Goal: Participate in discussion: Engage in conversation with other users on a specific topic

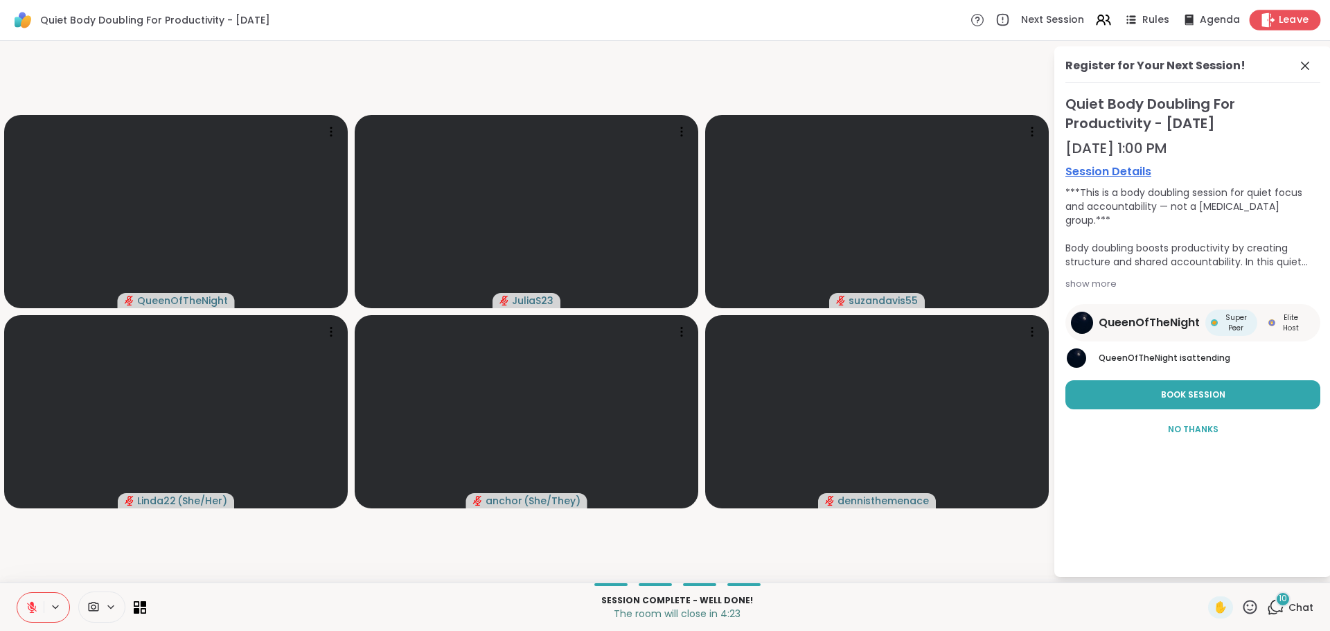
click at [1279, 19] on span "Leave" at bounding box center [1294, 20] width 30 height 15
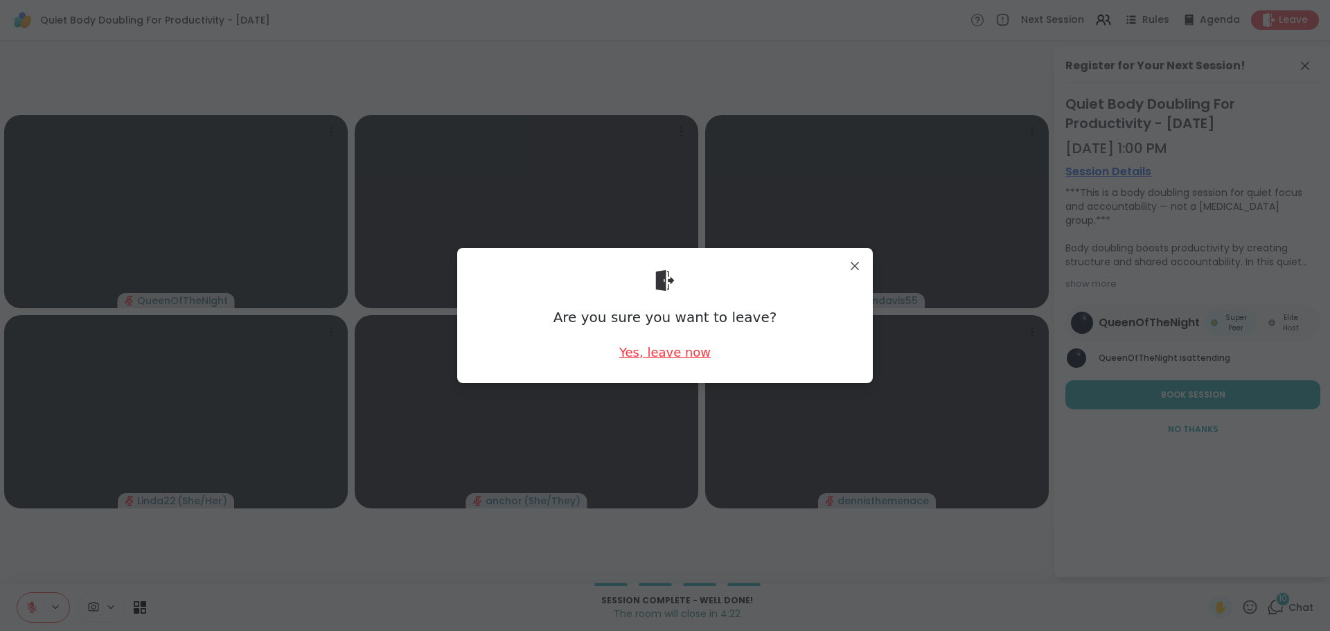
click at [682, 348] on div "Yes, leave now" at bounding box center [664, 352] width 91 height 17
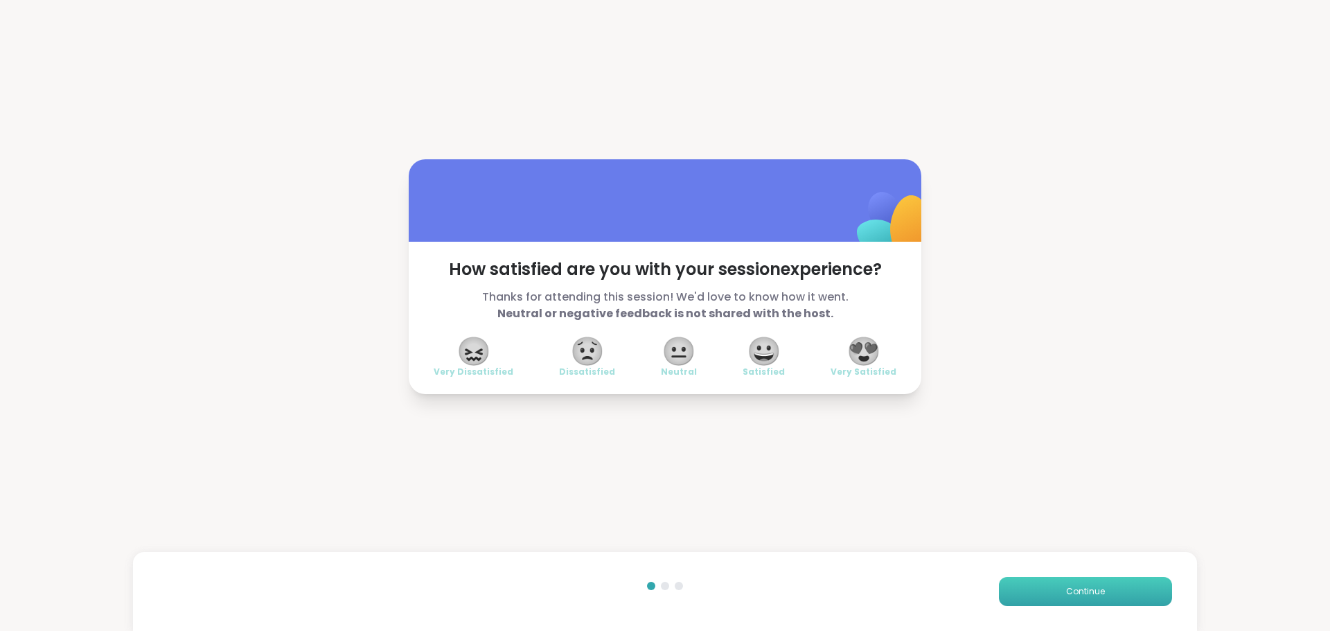
click at [1082, 597] on span "Continue" at bounding box center [1085, 591] width 39 height 12
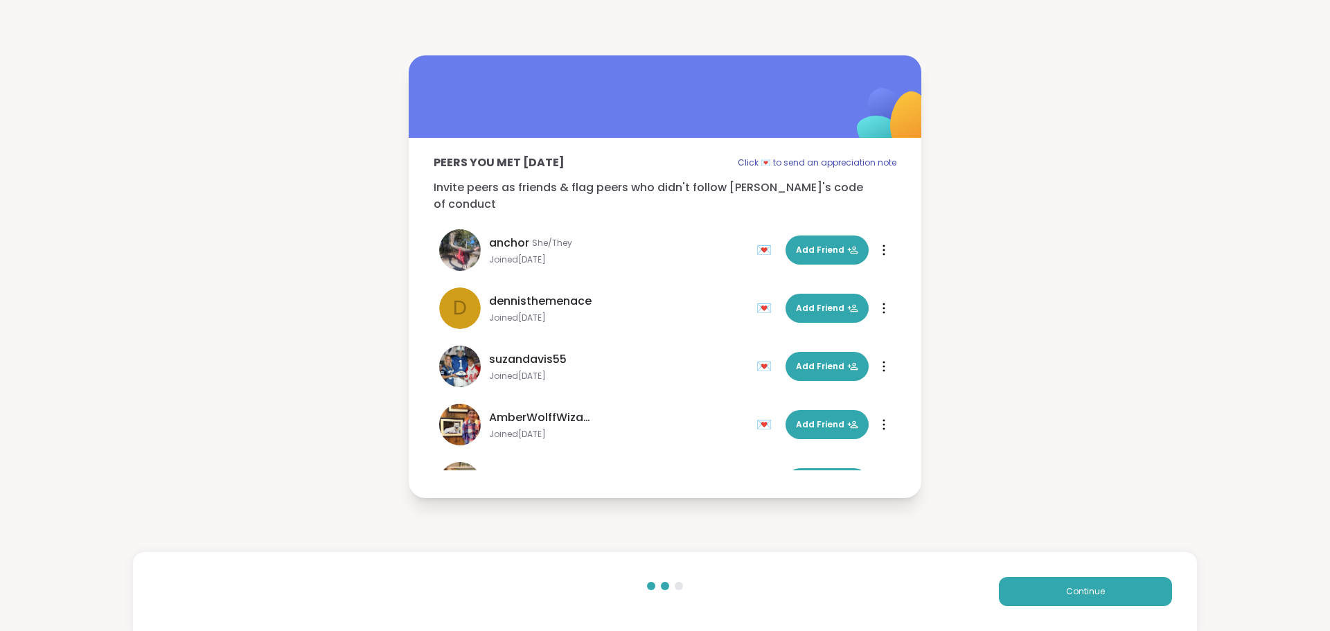
click at [1012, 571] on div "Continue" at bounding box center [665, 591] width 1064 height 79
click at [1023, 588] on button "Continue" at bounding box center [1085, 591] width 173 height 29
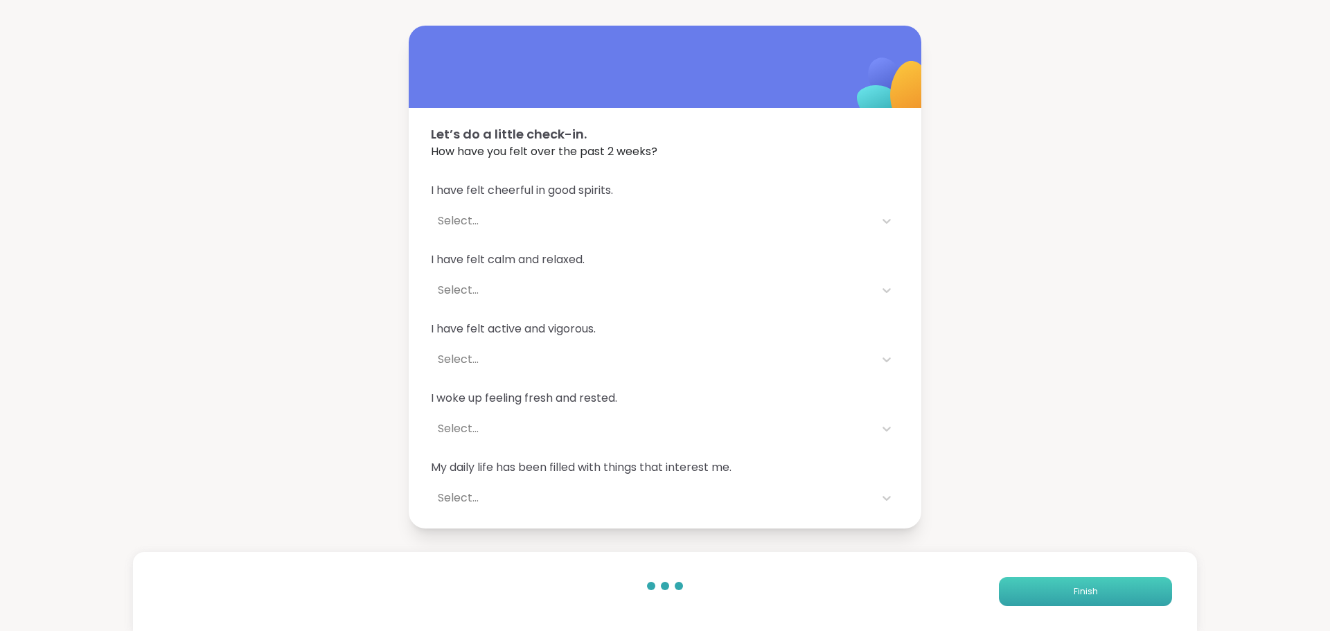
click at [1018, 585] on button "Finish" at bounding box center [1085, 591] width 173 height 29
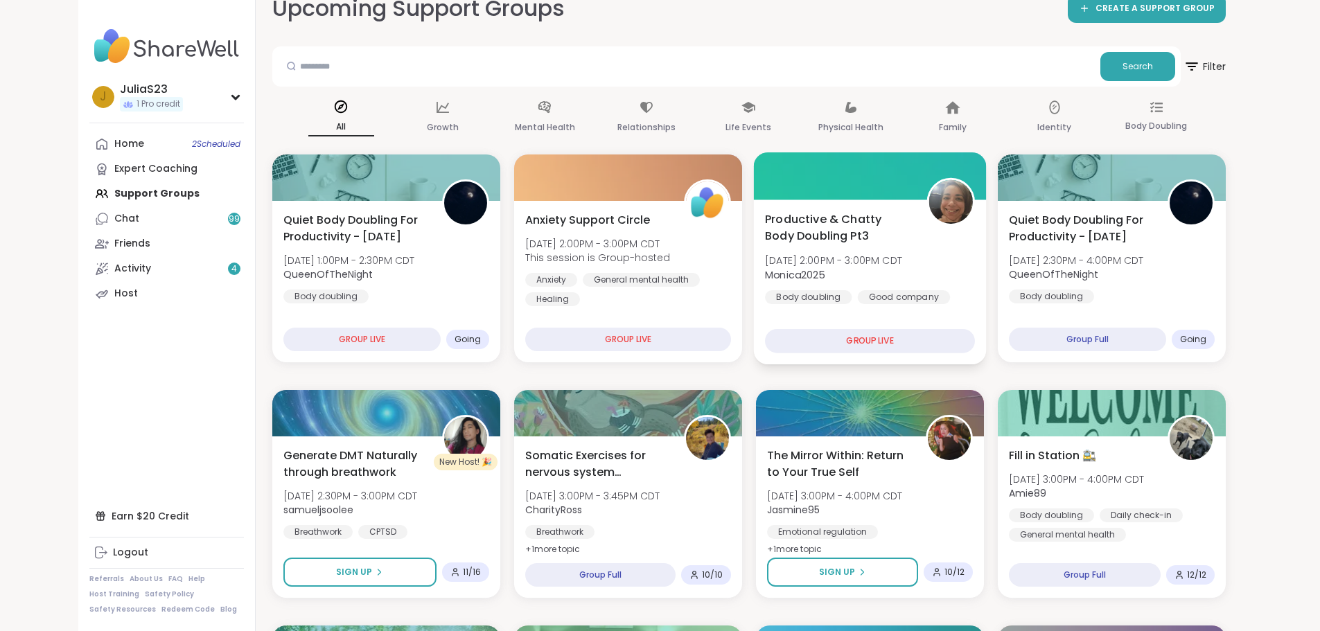
scroll to position [139, 0]
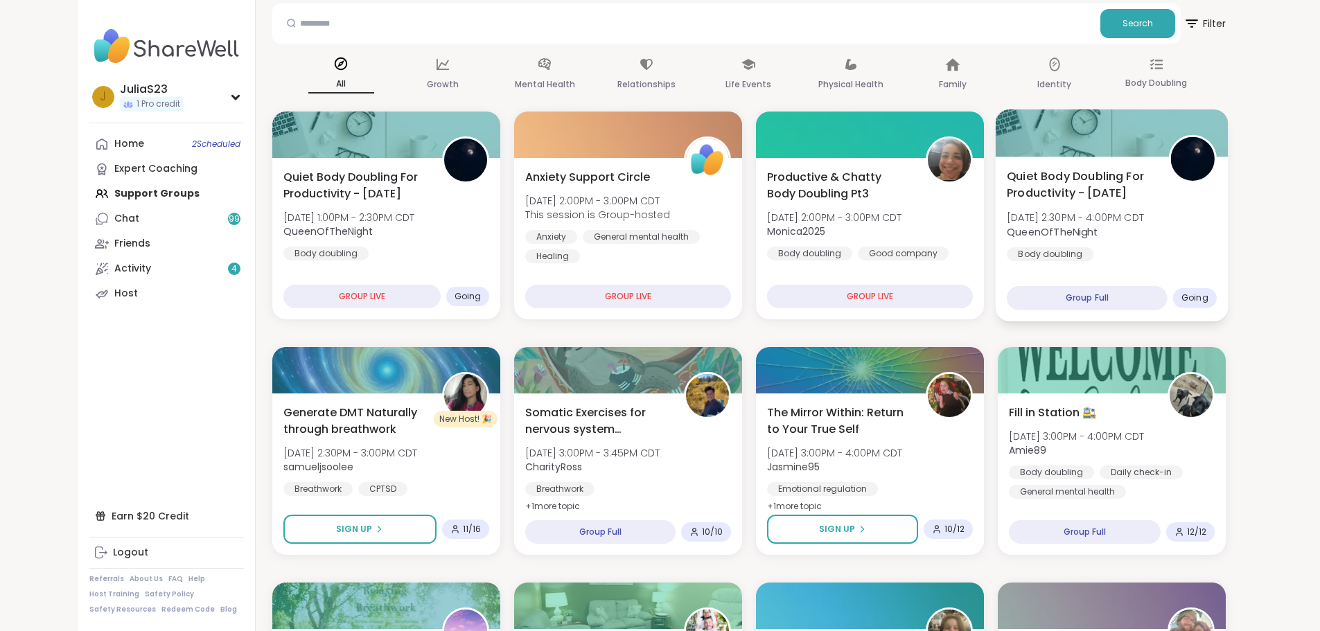
click at [1217, 258] on div "Quiet Body Doubling For Productivity - [DATE] [DATE] 2:30PM - 4:00PM CDT QueenO…" at bounding box center [1112, 215] width 210 height 94
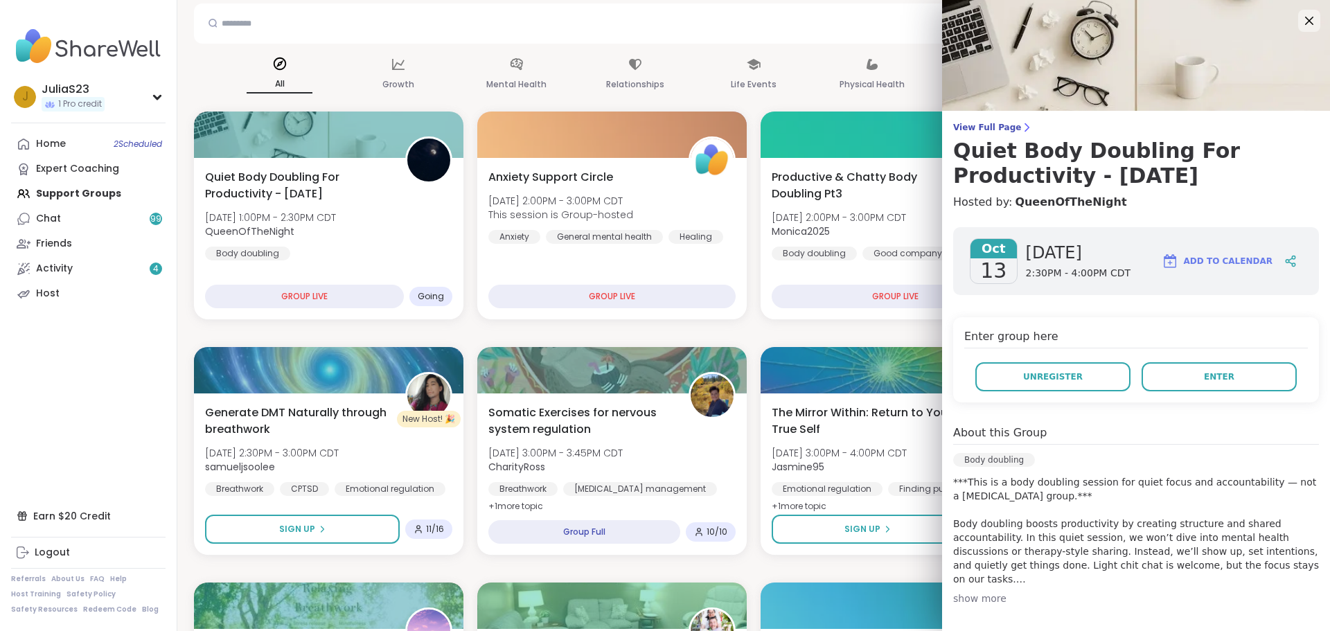
click at [1174, 362] on div "Enter group here Unregister Enter" at bounding box center [1136, 359] width 366 height 85
click at [1182, 376] on button "Enter" at bounding box center [1219, 376] width 155 height 29
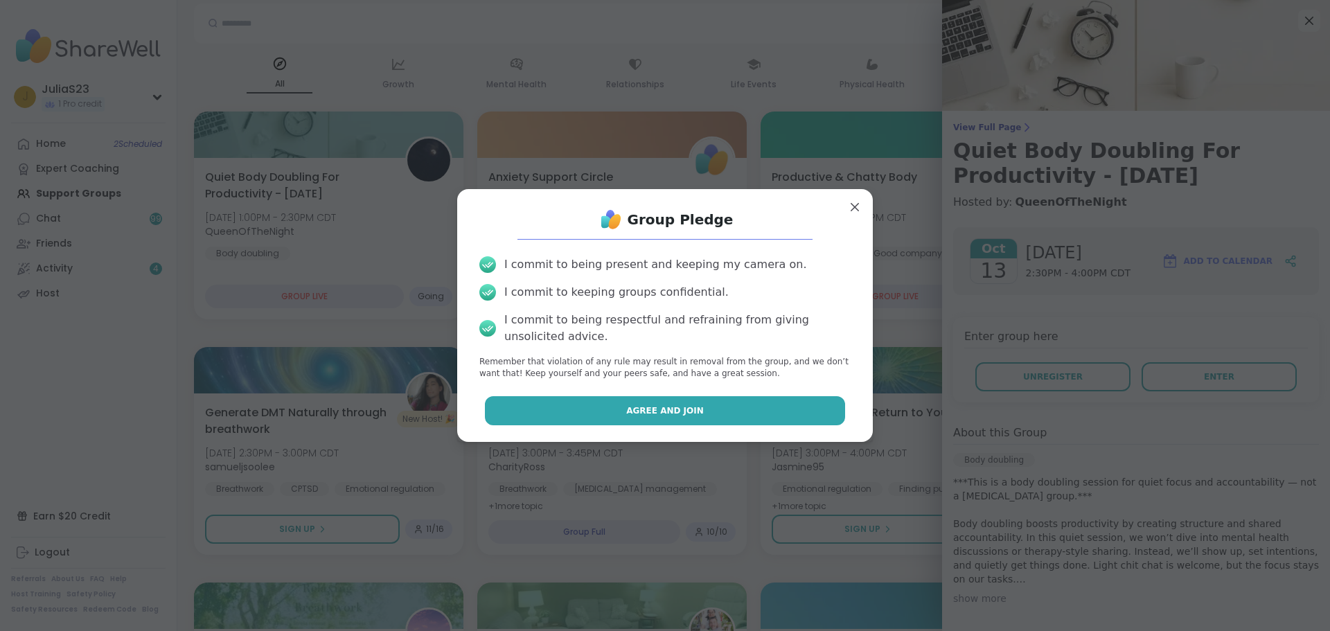
click at [807, 405] on button "Agree and Join" at bounding box center [665, 410] width 361 height 29
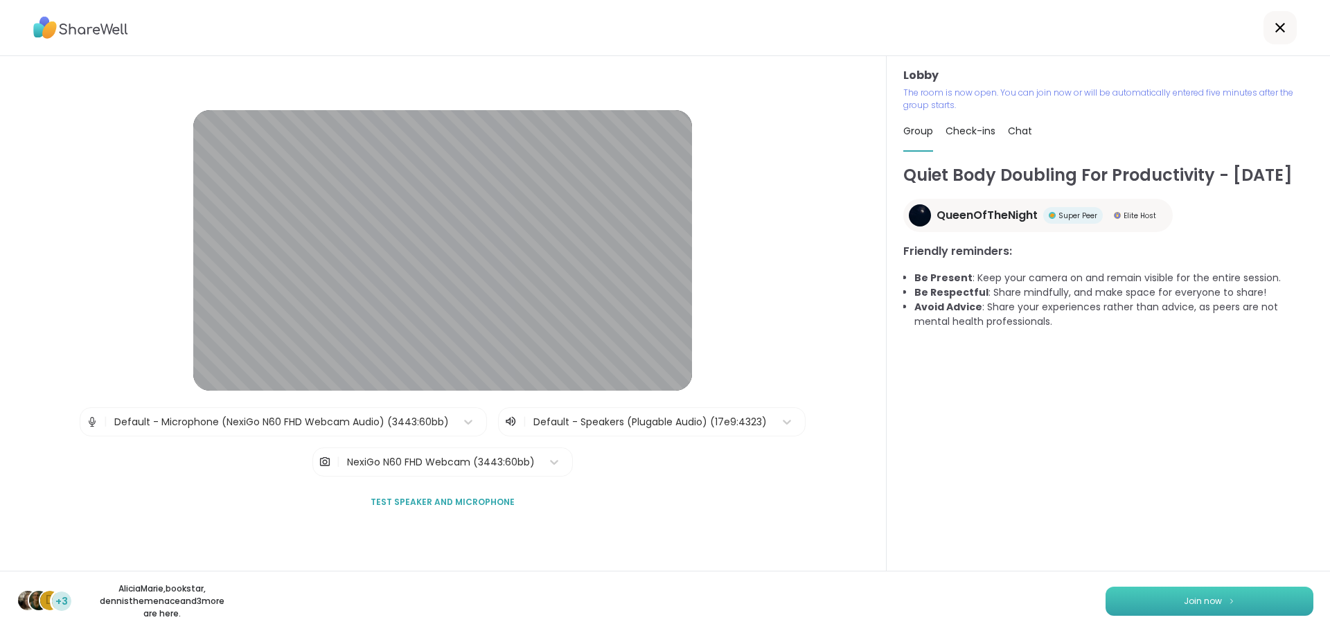
drag, startPoint x: 1210, startPoint y: 605, endPoint x: 1208, endPoint y: 595, distance: 10.1
click at [1210, 605] on span "Join now" at bounding box center [1203, 601] width 38 height 12
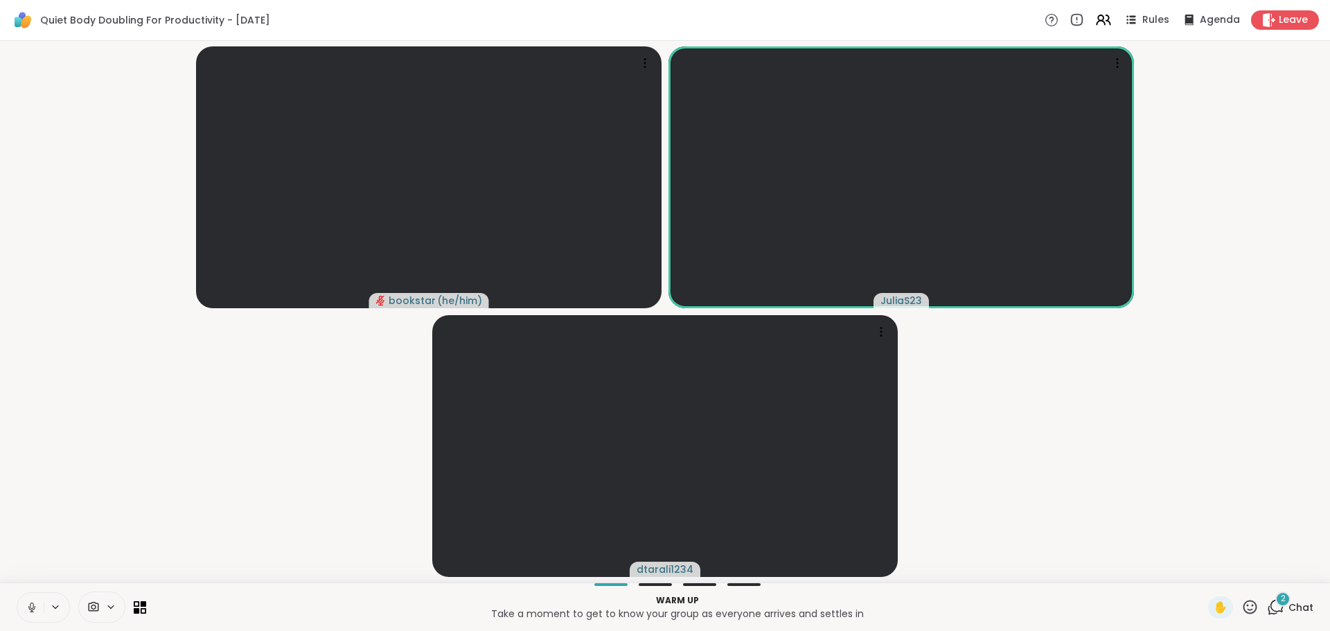
click at [22, 602] on button at bounding box center [30, 607] width 26 height 29
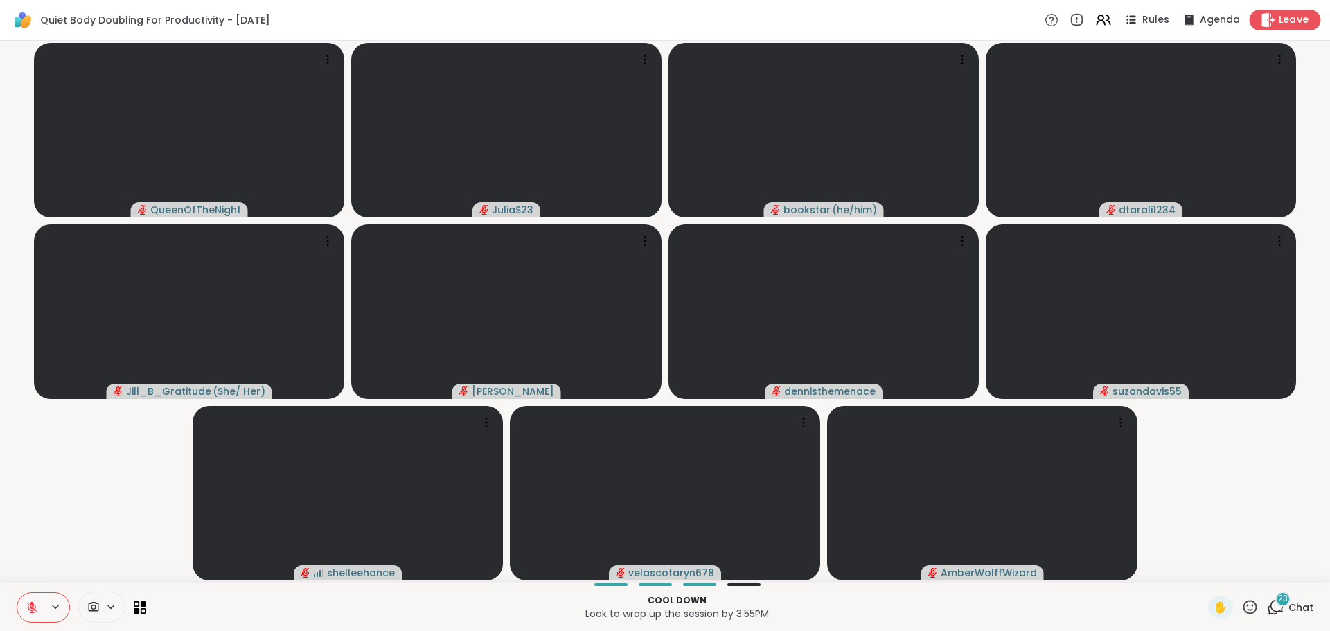
click at [1281, 21] on span "Leave" at bounding box center [1294, 20] width 30 height 15
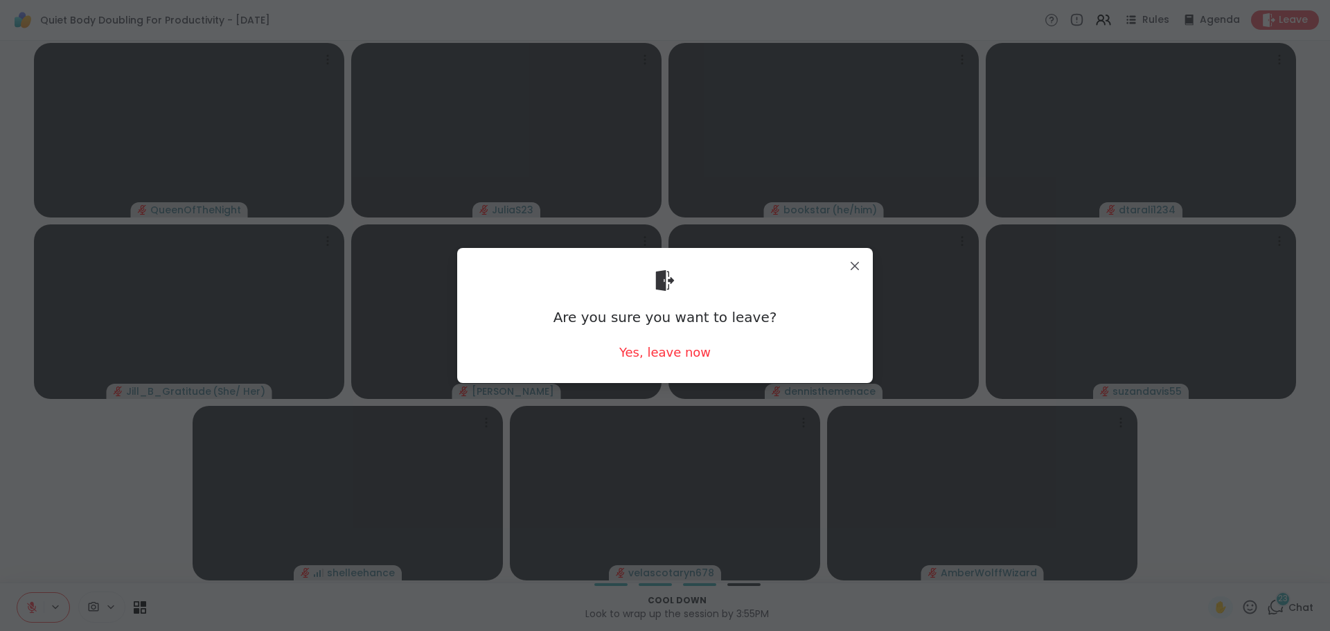
click at [661, 362] on div "Are you sure you want to leave? Yes, leave now" at bounding box center [665, 315] width 394 height 113
click at [694, 360] on div "Yes, leave now" at bounding box center [664, 352] width 91 height 17
